Goal: Task Accomplishment & Management: Manage account settings

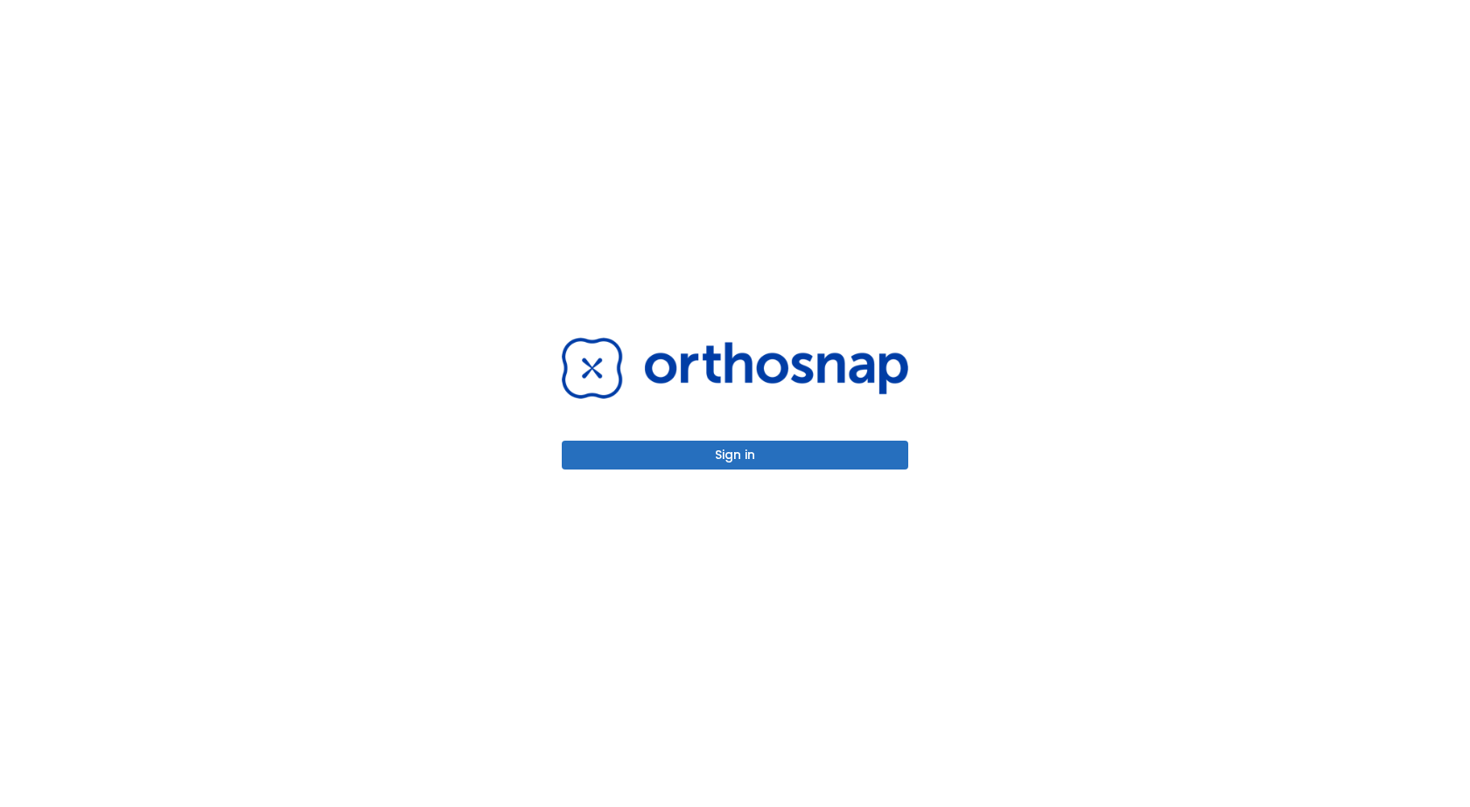
drag, startPoint x: 555, startPoint y: 6, endPoint x: 124, endPoint y: 98, distance: 440.1
click at [125, 98] on div "Sign in" at bounding box center [735, 403] width 1470 height 807
click at [800, 446] on button "Sign in" at bounding box center [735, 455] width 346 height 29
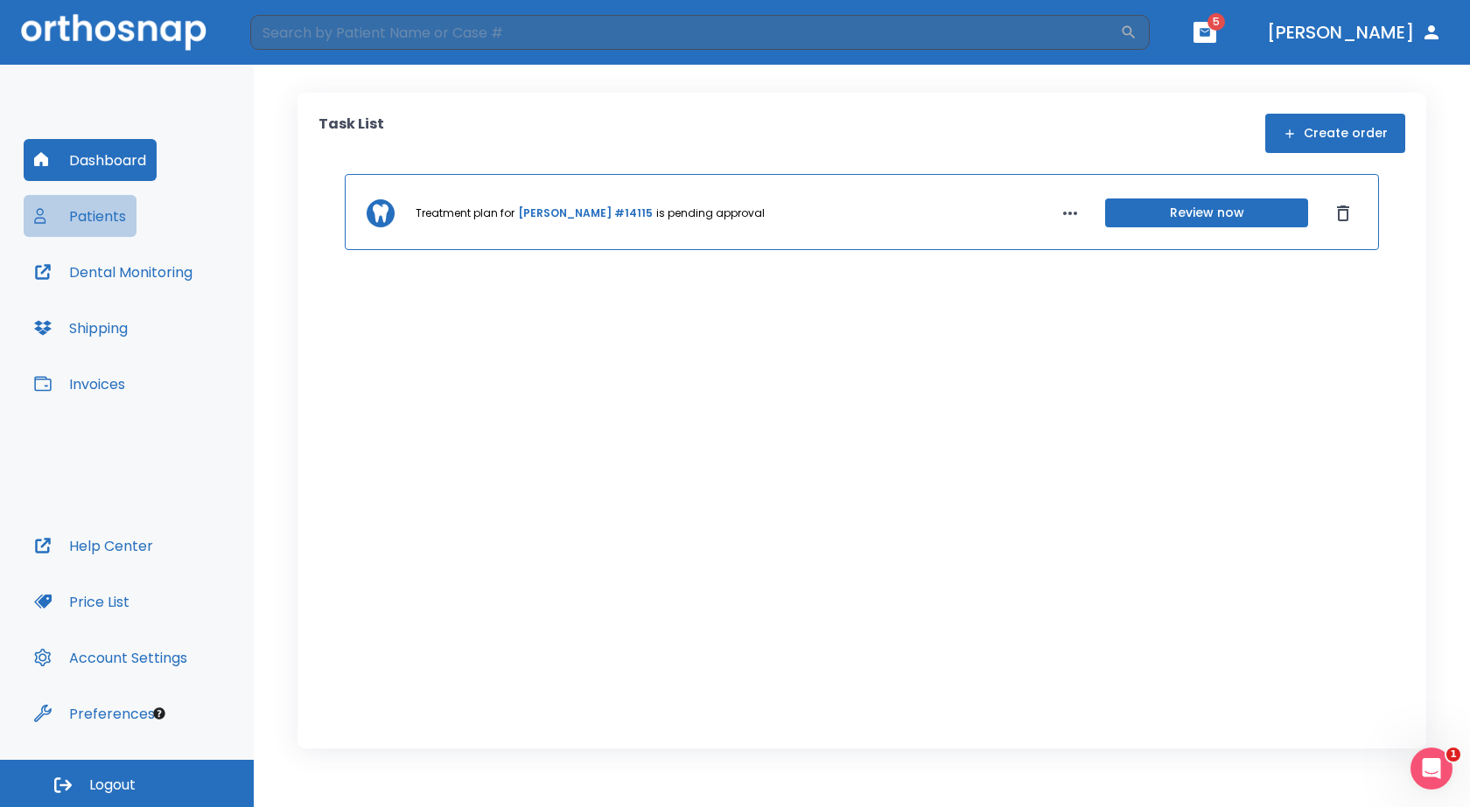
click at [72, 210] on button "Patients" at bounding box center [80, 216] width 113 height 42
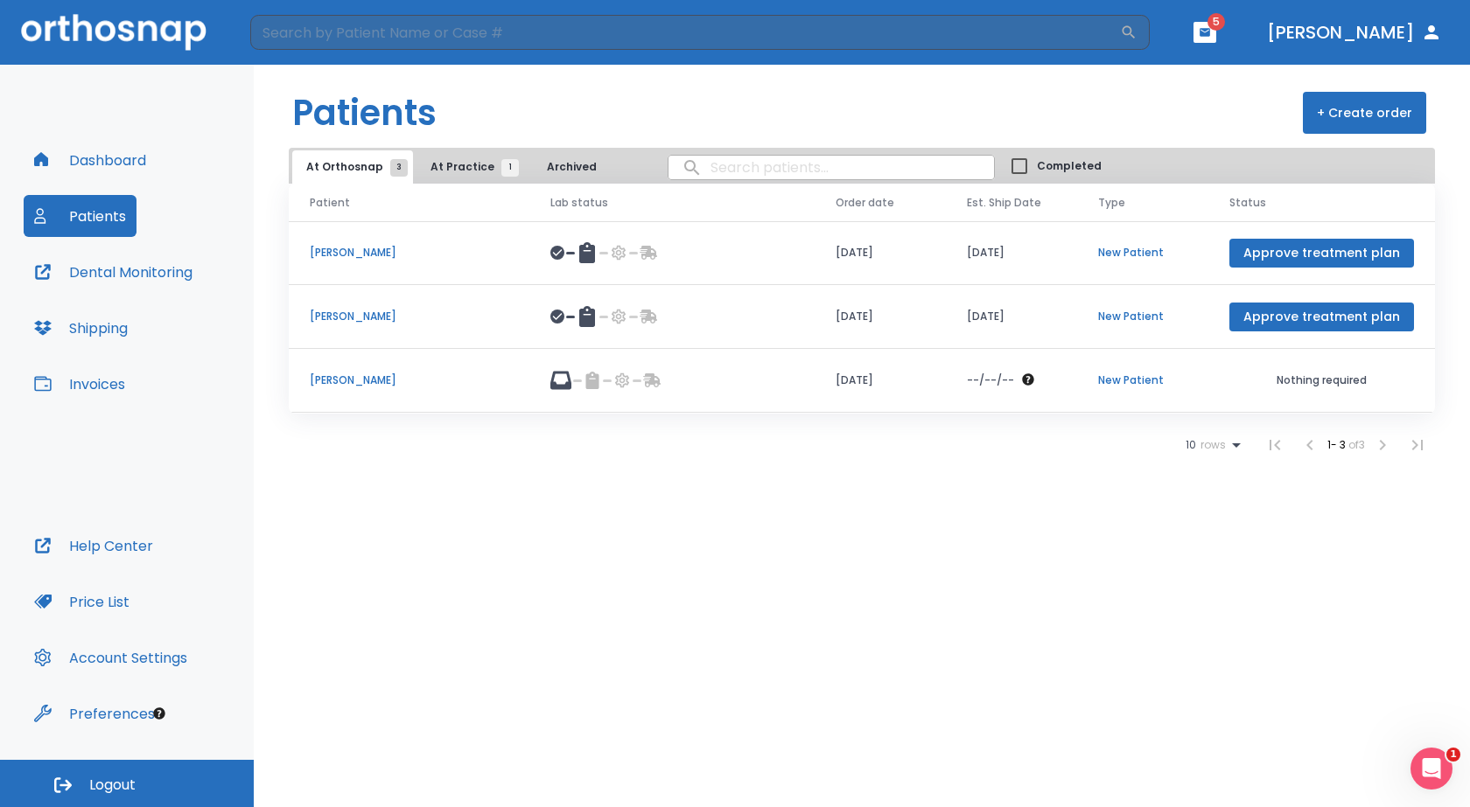
click at [450, 170] on span "At Practice 1" at bounding box center [470, 167] width 80 height 16
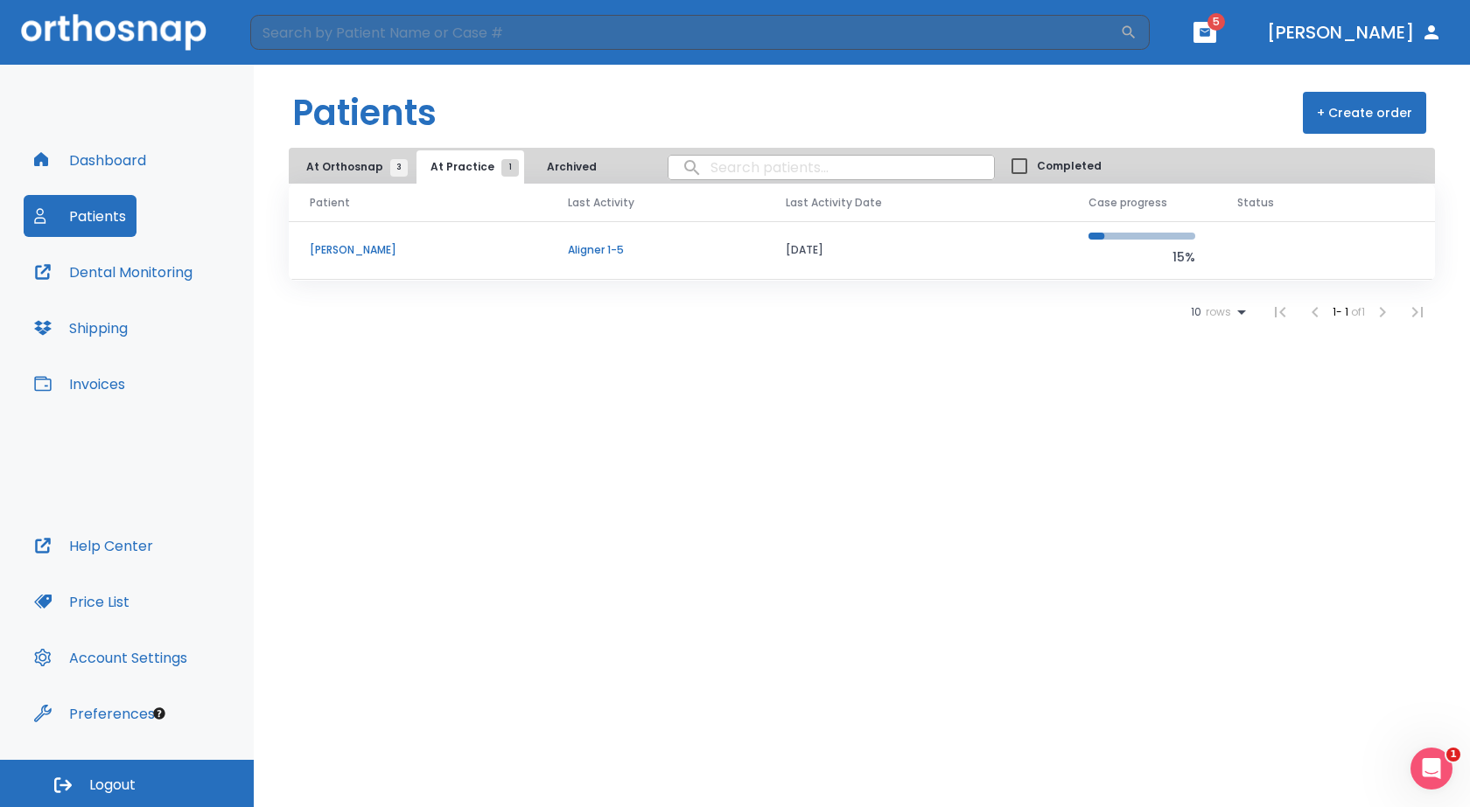
click at [318, 245] on p "[PERSON_NAME]" at bounding box center [418, 250] width 216 height 16
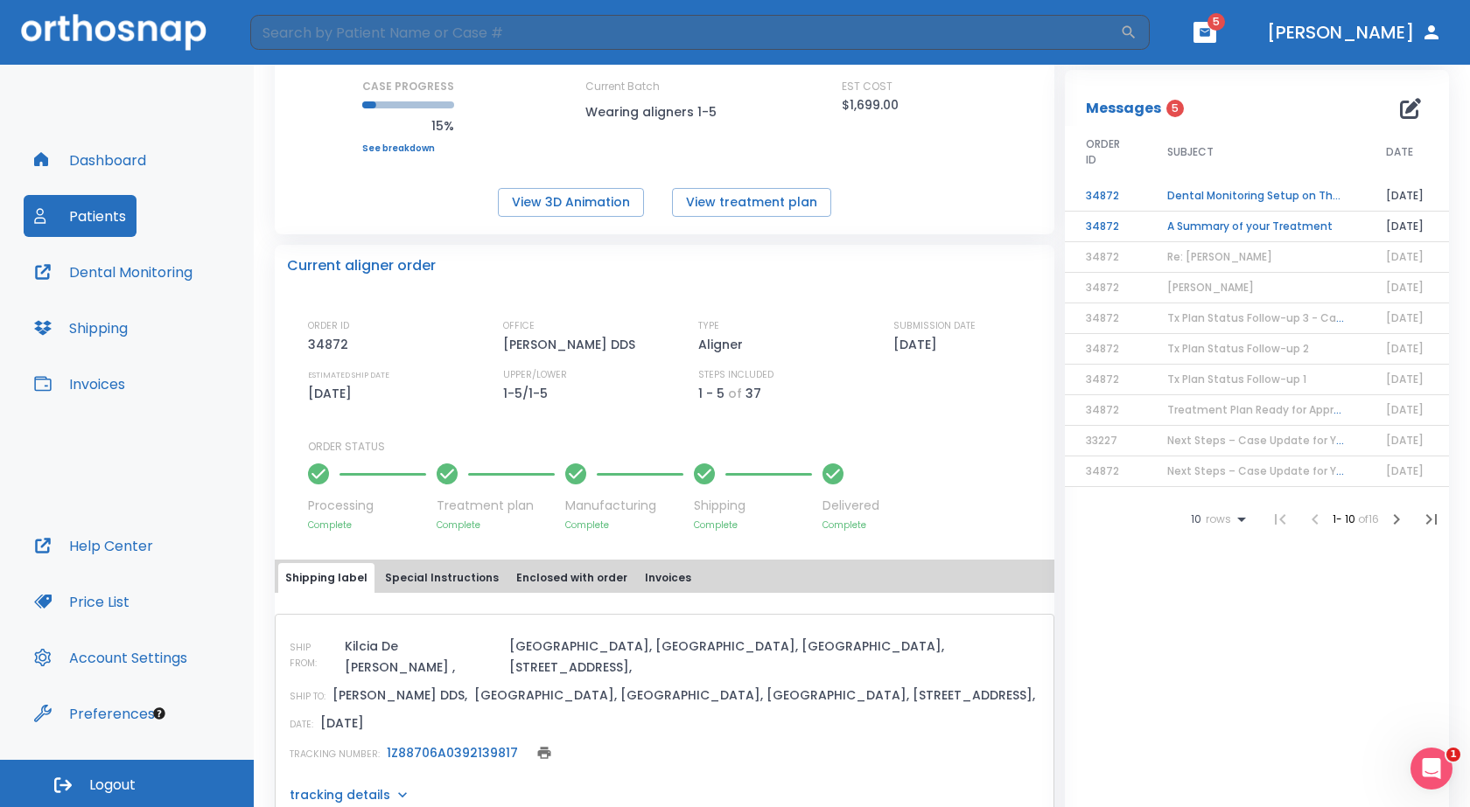
scroll to position [238, 0]
click at [693, 209] on button "View treatment plan" at bounding box center [751, 204] width 159 height 29
click at [564, 215] on button "View 3D Animation" at bounding box center [571, 204] width 146 height 29
click at [443, 582] on button "Special Instructions" at bounding box center [442, 580] width 128 height 30
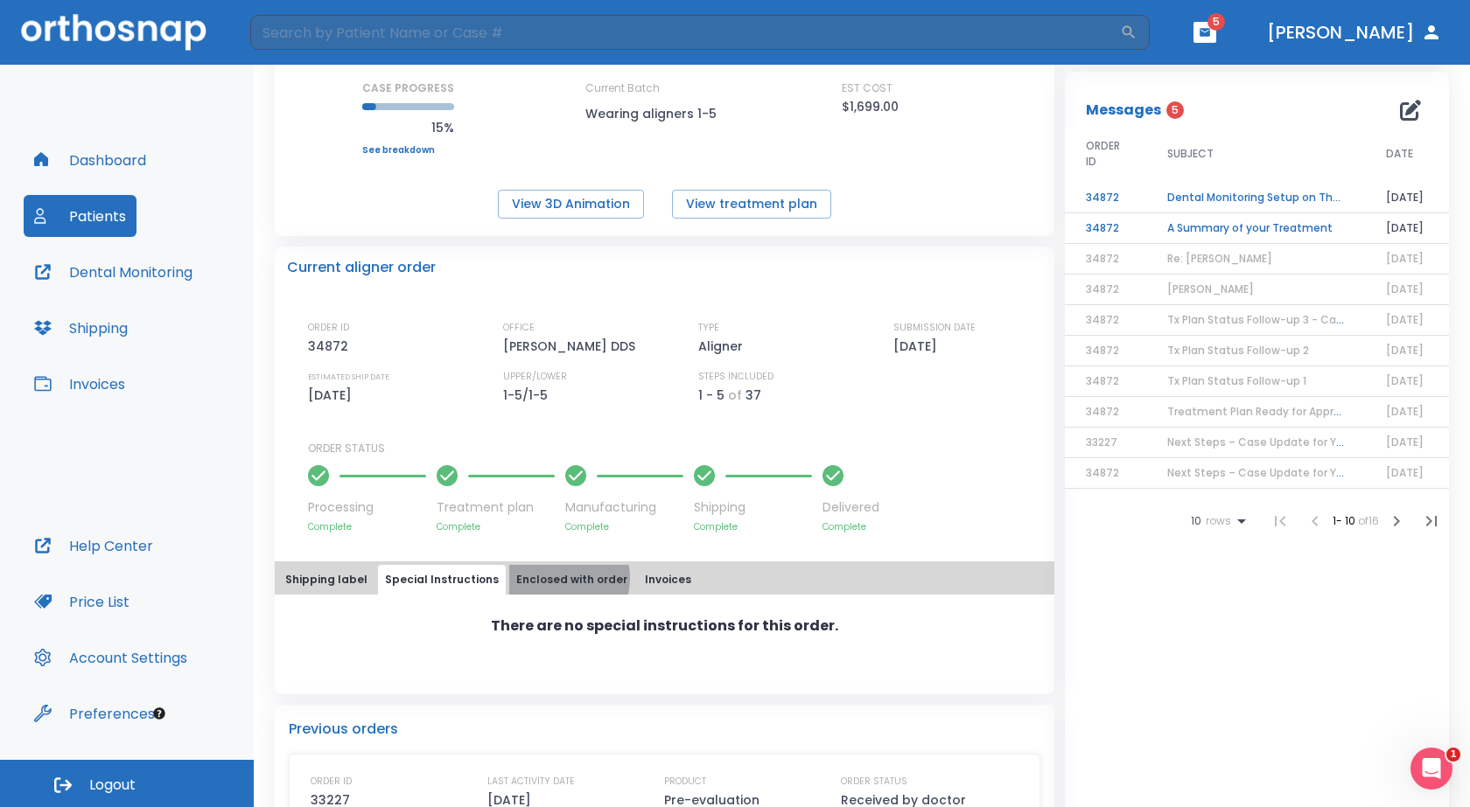
click at [541, 578] on button "Enclosed with order" at bounding box center [571, 580] width 125 height 30
click at [653, 579] on button "Invoices" at bounding box center [668, 580] width 60 height 30
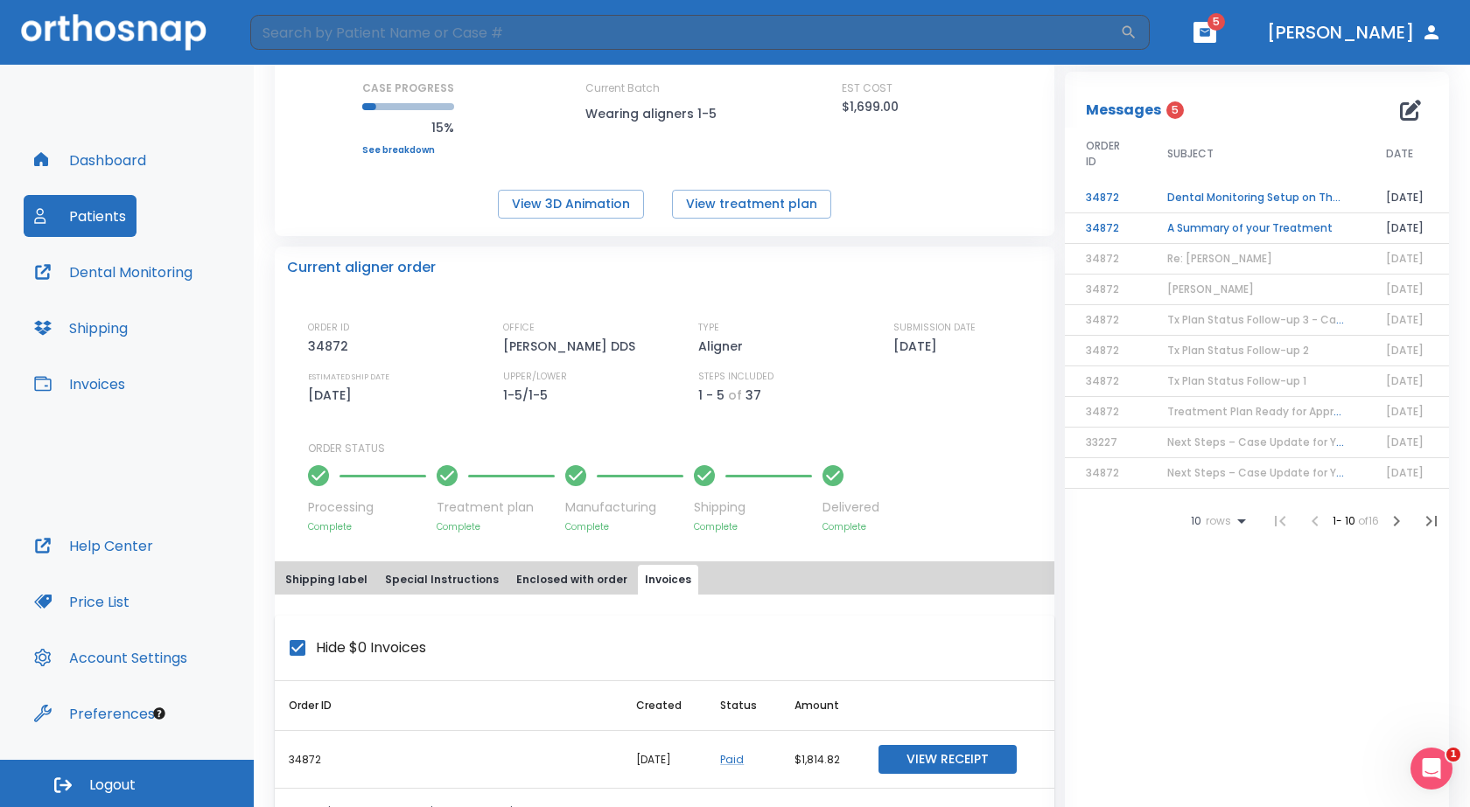
click at [342, 575] on button "Shipping label" at bounding box center [326, 580] width 96 height 30
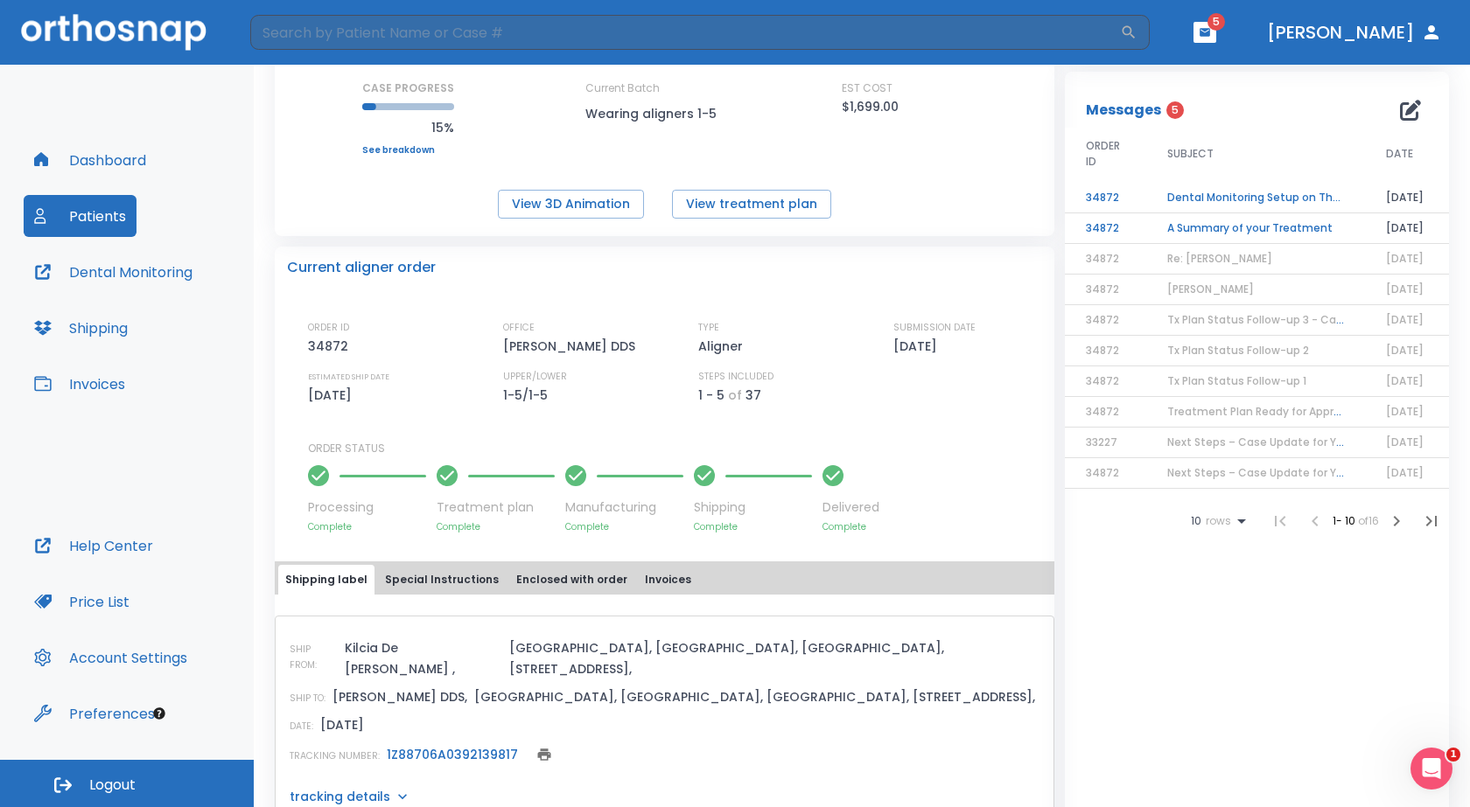
drag, startPoint x: 1457, startPoint y: 374, endPoint x: 1457, endPoint y: 292, distance: 81.4
click at [1457, 292] on div "At Practice Case: 13195 Dental monitoring ID: 83DA-B628-Z [PERSON_NAME] START M…" at bounding box center [862, 436] width 1216 height 743
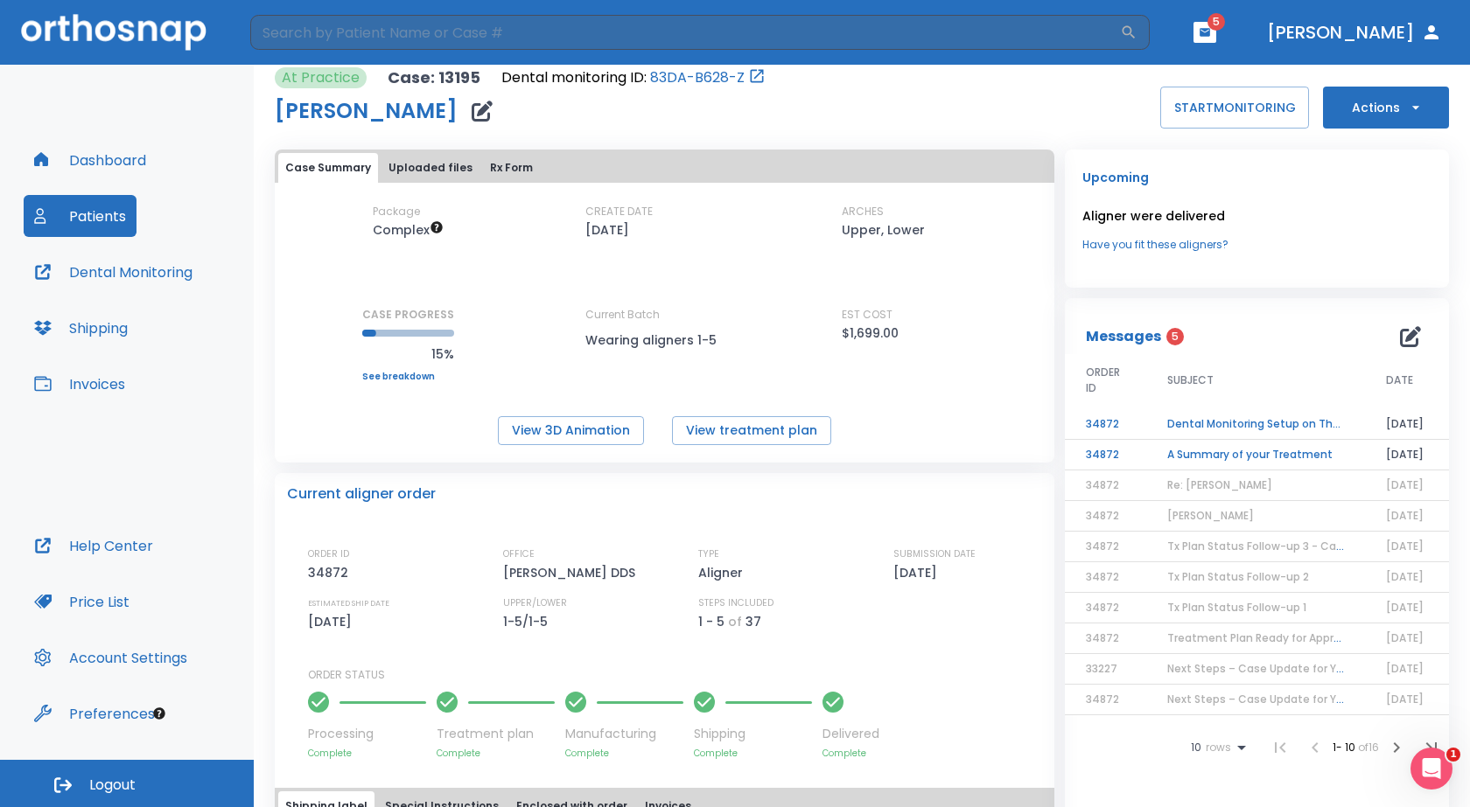
scroll to position [0, 0]
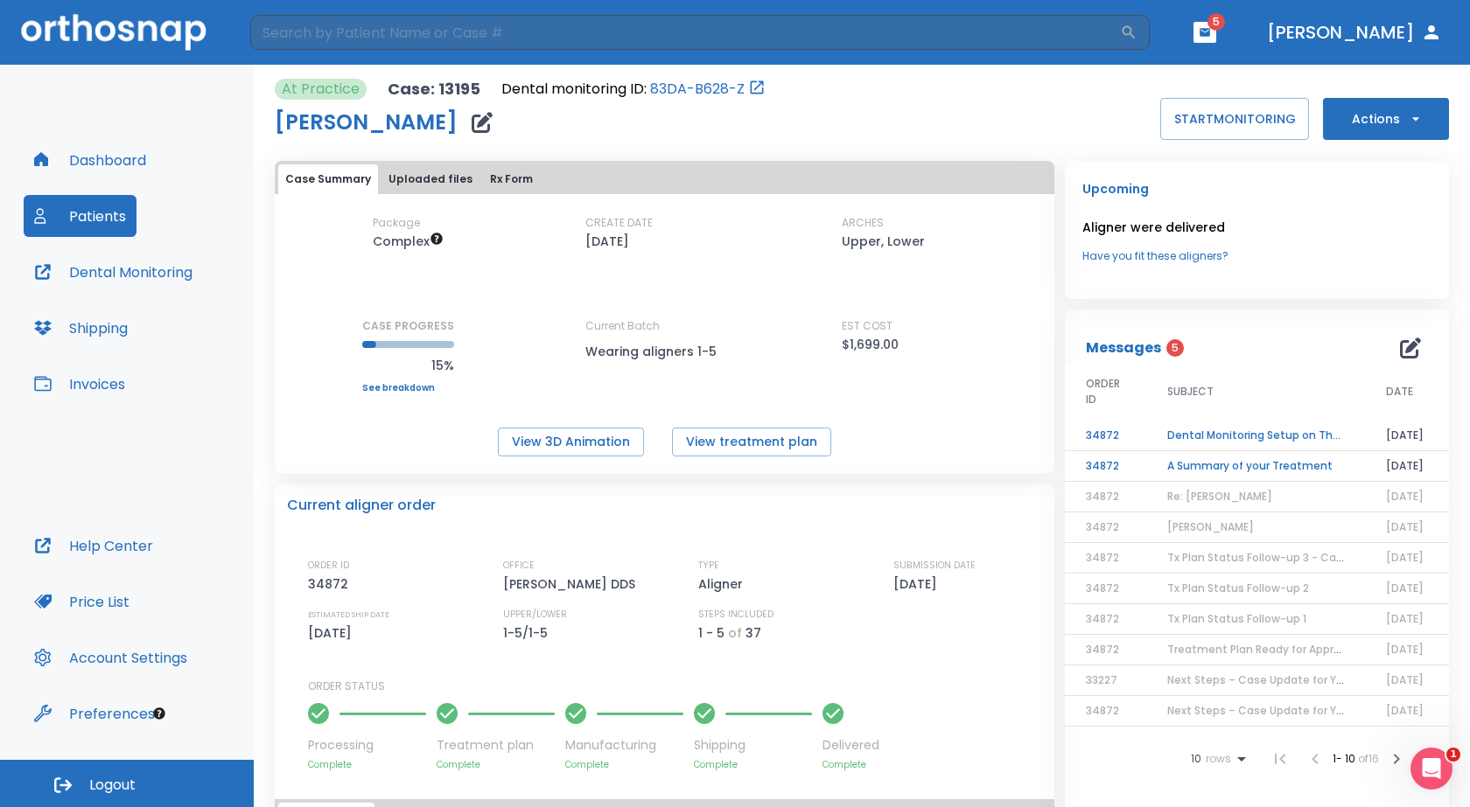
click at [1163, 260] on link "Have you fit these aligners?" at bounding box center [1256, 256] width 349 height 16
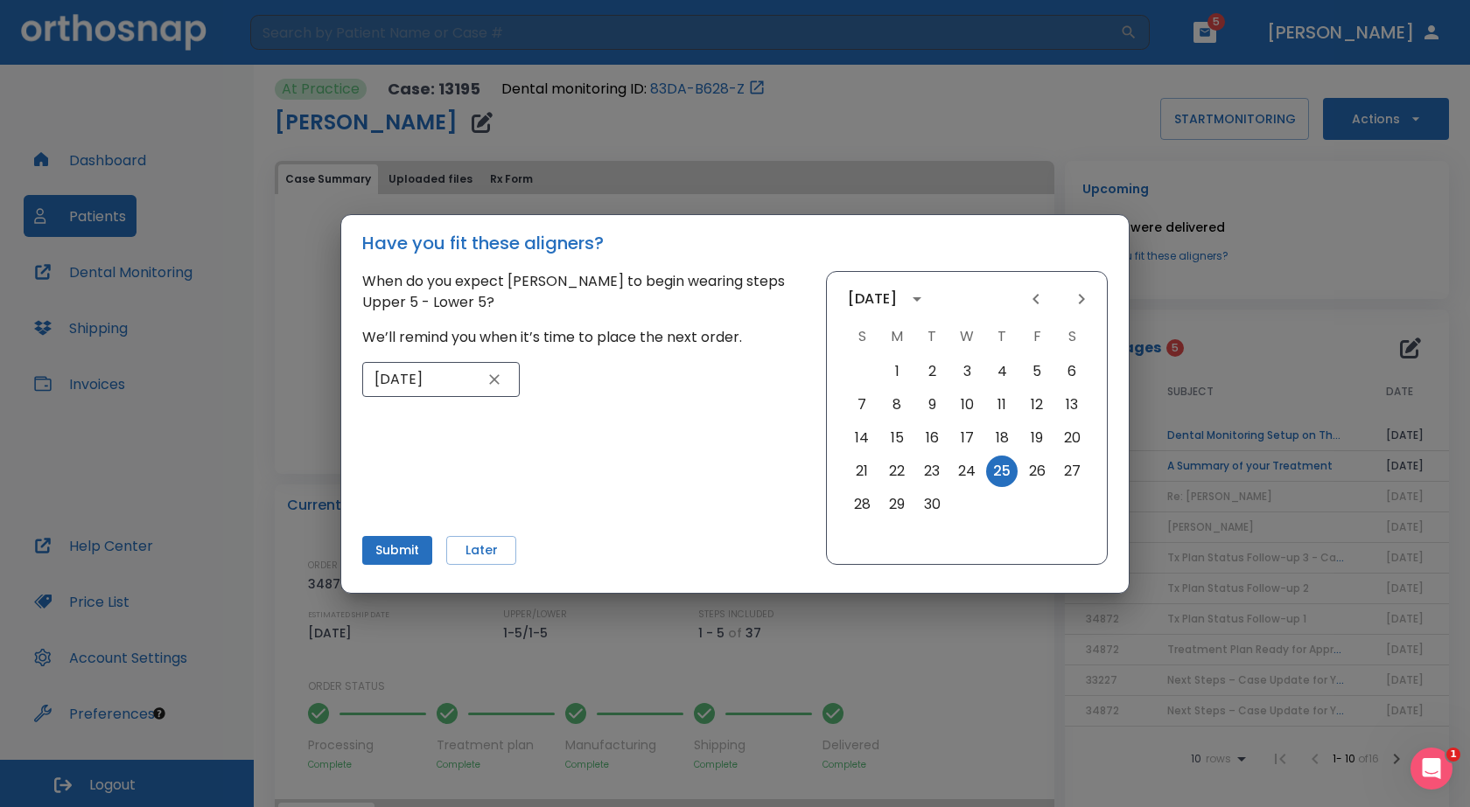
click at [1078, 298] on icon "Next month" at bounding box center [1081, 299] width 21 height 21
click at [1037, 293] on icon "Previous month" at bounding box center [1035, 299] width 21 height 21
click at [1079, 305] on icon "Next month" at bounding box center [1081, 299] width 21 height 21
click at [906, 397] on button "6" at bounding box center [896, 404] width 31 height 31
type input "[DATE]"
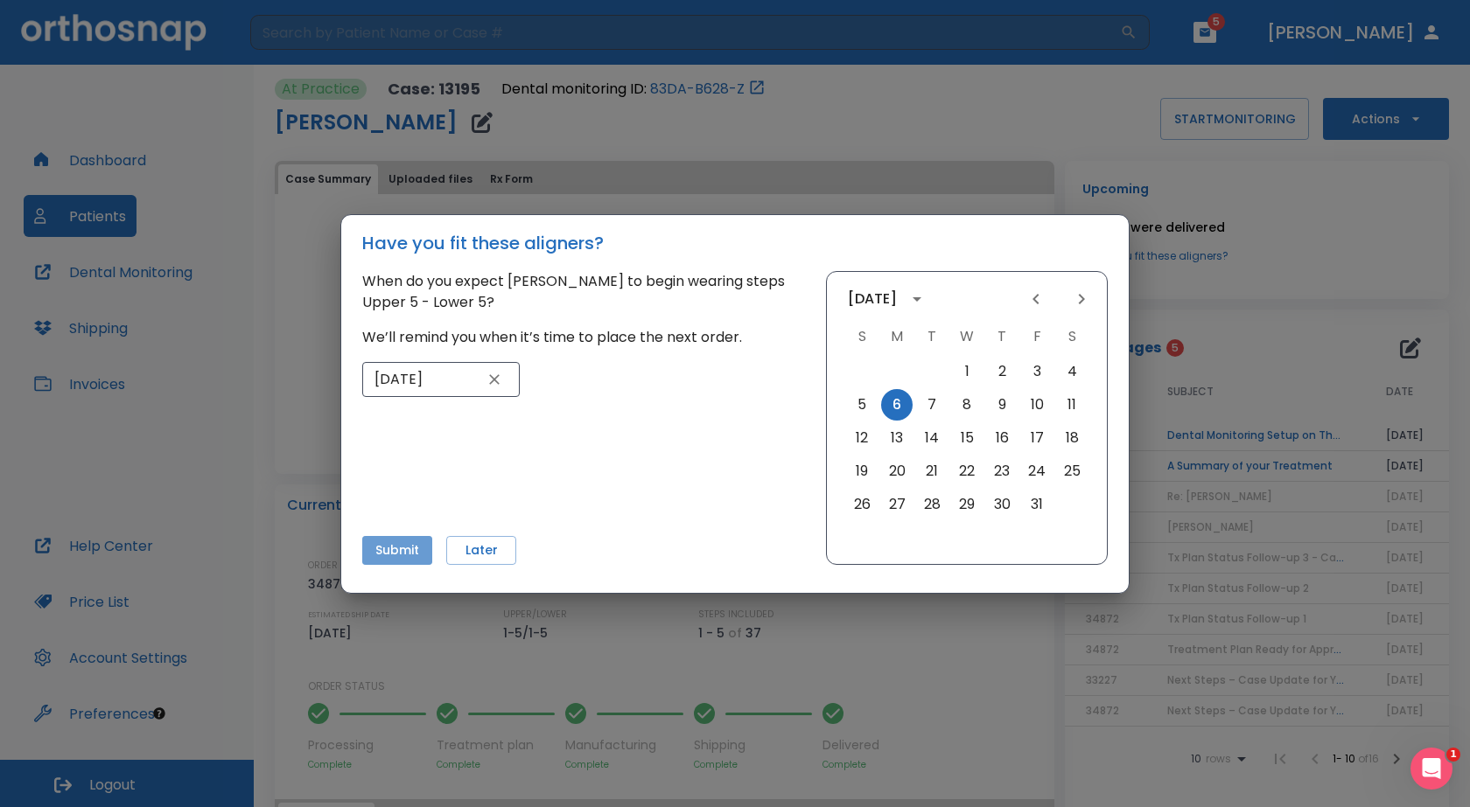
click at [402, 558] on button "Submit" at bounding box center [397, 550] width 70 height 29
